Goal: Task Accomplishment & Management: Manage account settings

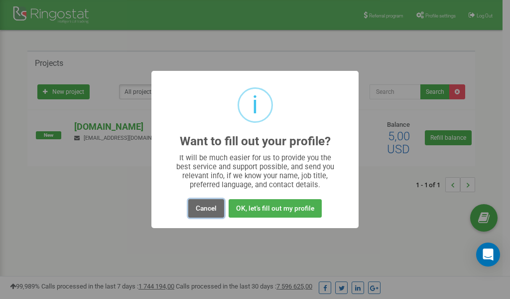
click at [205, 210] on button "Cancel" at bounding box center [206, 208] width 36 height 18
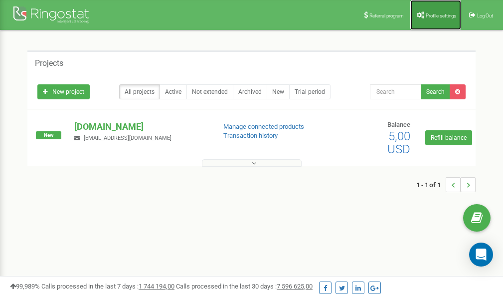
click at [434, 15] on span "Profile settings" at bounding box center [441, 15] width 30 height 5
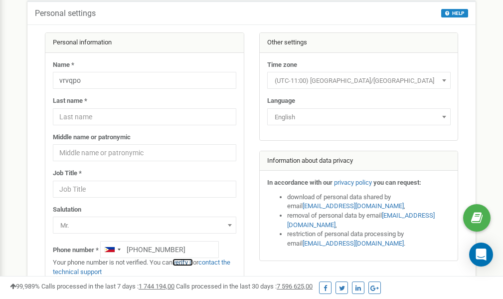
click at [186, 262] on link "verify it" at bounding box center [182, 261] width 20 height 7
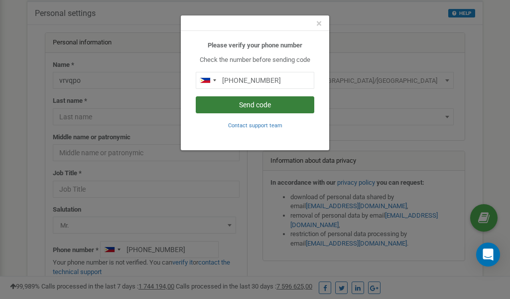
click at [260, 105] on button "Send code" at bounding box center [255, 104] width 119 height 17
